Goal: Transaction & Acquisition: Register for event/course

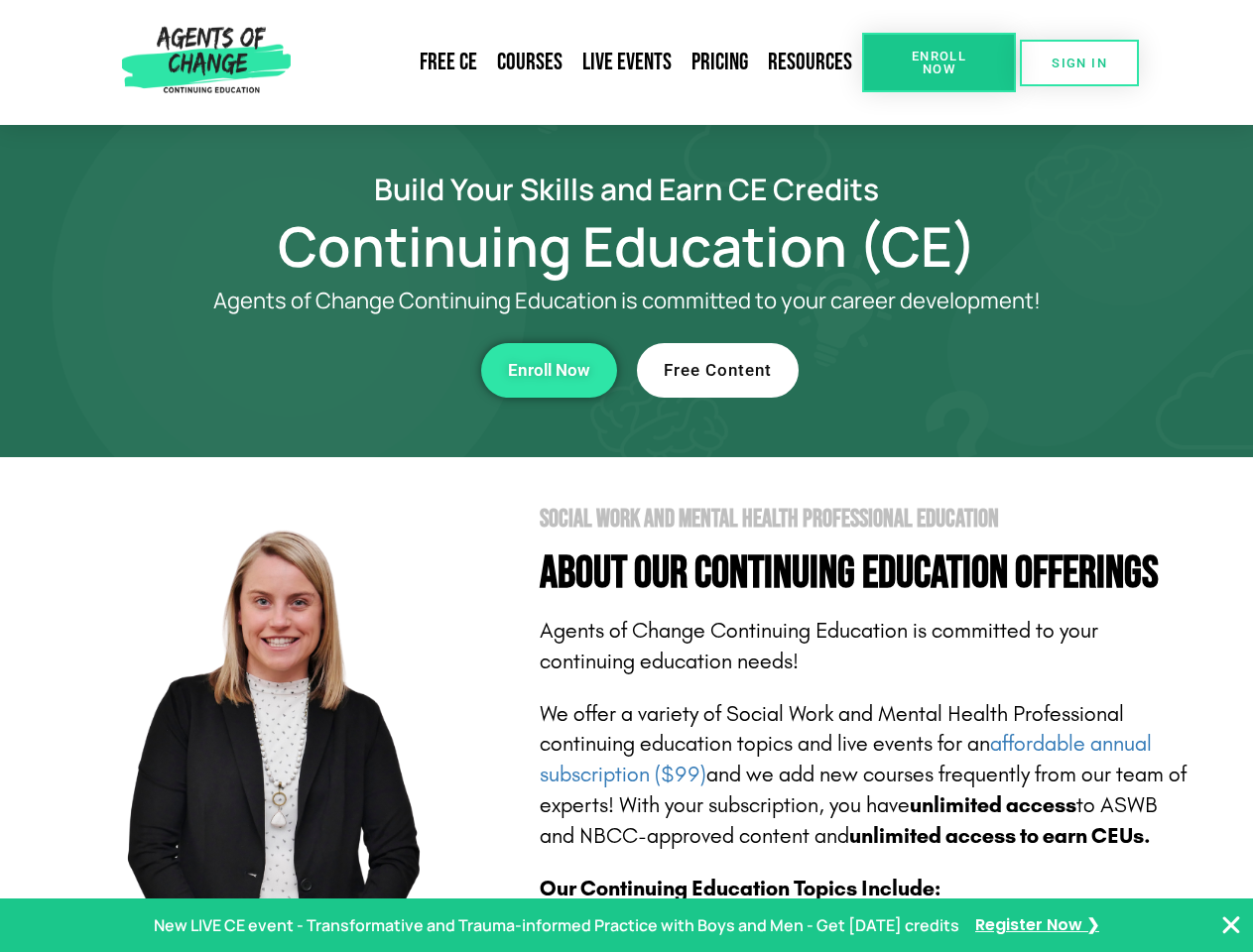
click at [626, 476] on section "Social Work and Mental Health Professional Education About Our Continuing Educa…" at bounding box center [626, 873] width 1253 height 833
click at [811, 63] on link "Resources" at bounding box center [810, 63] width 104 height 46
click at [939, 63] on span "Enroll Now" at bounding box center [939, 63] width 90 height 26
click at [1079, 63] on span "SIGN IN" at bounding box center [1079, 63] width 56 height 13
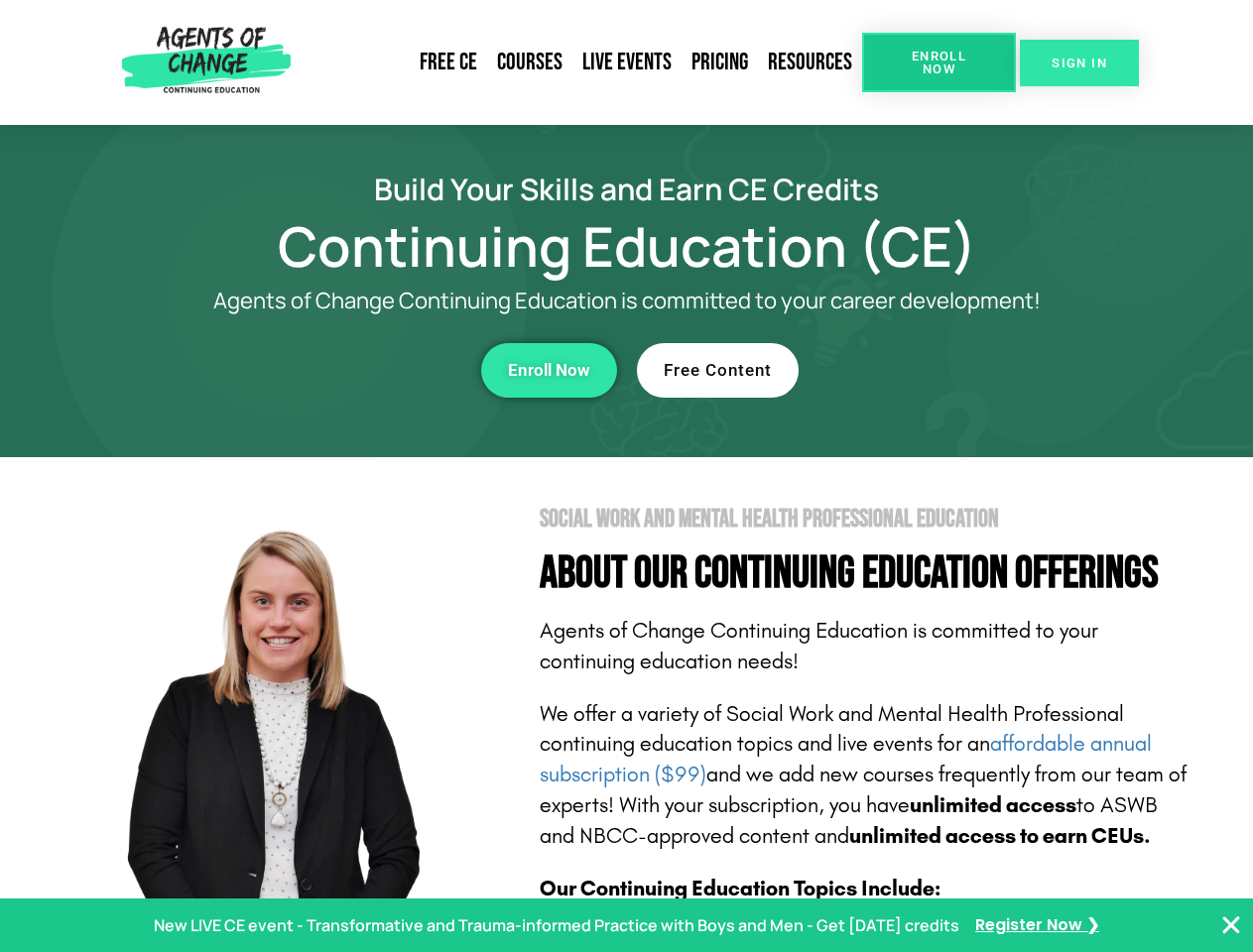
click at [1079, 63] on span "SIGN IN" at bounding box center [1079, 63] width 56 height 13
click at [344, 370] on div "Enroll Now" at bounding box center [344, 370] width 546 height 55
click at [549, 370] on span "Enroll Now" at bounding box center [549, 370] width 82 height 17
